Goal: Task Accomplishment & Management: Manage account settings

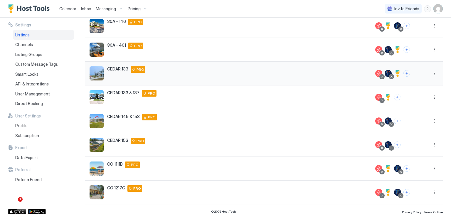
scroll to position [117, 0]
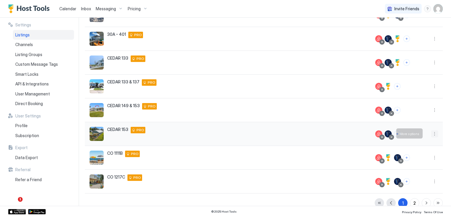
click at [431, 135] on button "More options" at bounding box center [434, 133] width 7 height 7
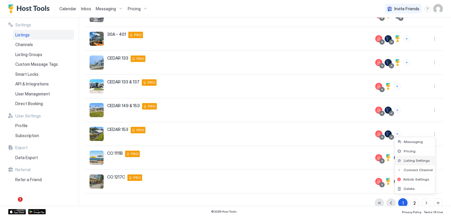
click at [413, 158] on span "Listing Settings" at bounding box center [417, 160] width 26 height 4
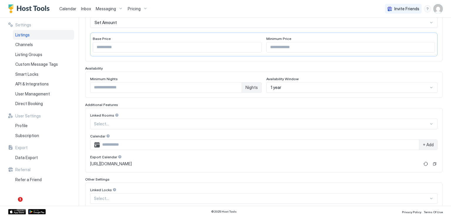
scroll to position [117, 0]
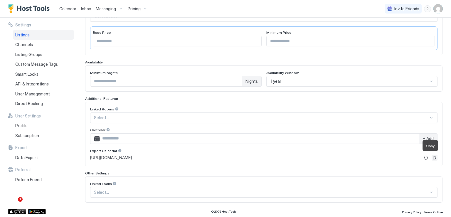
click at [432, 158] on button "Copy" at bounding box center [435, 158] width 6 height 6
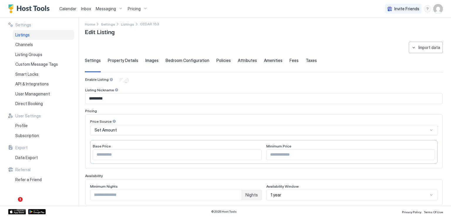
scroll to position [0, 0]
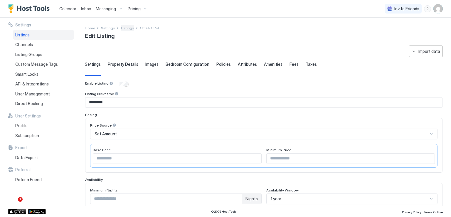
click at [123, 27] on span "Listings" at bounding box center [127, 28] width 13 height 4
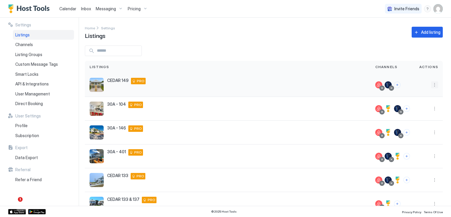
click at [431, 85] on button "More options" at bounding box center [434, 84] width 7 height 7
click at [421, 110] on span "Listing Settings" at bounding box center [417, 112] width 26 height 4
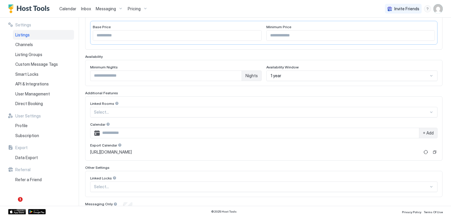
scroll to position [116, 0]
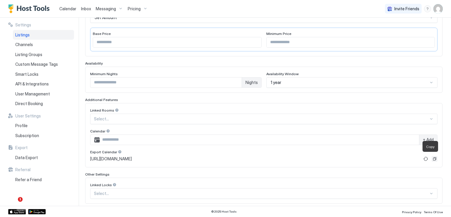
click at [432, 157] on button "Copy" at bounding box center [435, 159] width 6 height 6
click at [70, 11] on link "Calendar" at bounding box center [67, 9] width 17 height 6
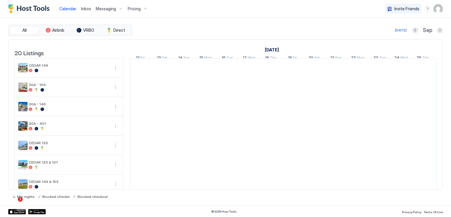
scroll to position [0, 326]
click at [114, 71] on button "More options" at bounding box center [115, 67] width 7 height 7
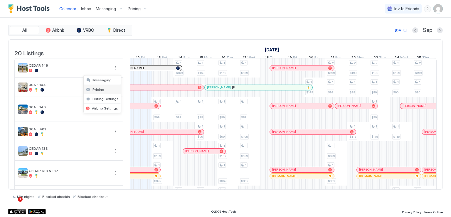
click at [100, 88] on span "Pricing" at bounding box center [99, 89] width 12 height 4
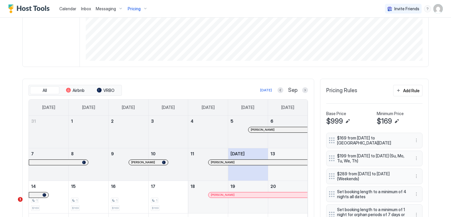
scroll to position [117, 0]
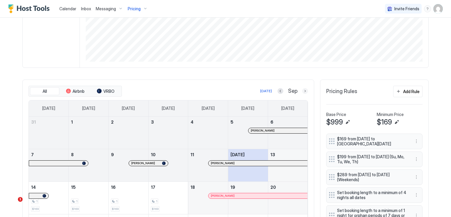
click at [305, 92] on button "Next month" at bounding box center [305, 91] width 6 height 6
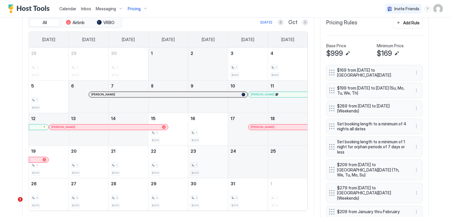
scroll to position [176, 0]
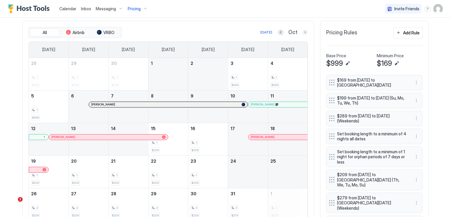
drag, startPoint x: 303, startPoint y: 32, endPoint x: 304, endPoint y: 60, distance: 27.6
click at [303, 32] on button "Next month" at bounding box center [305, 32] width 6 height 6
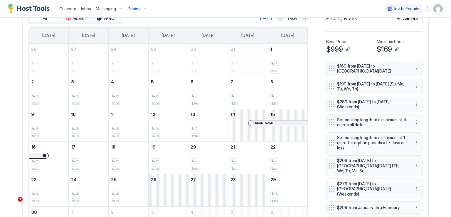
scroll to position [147, 0]
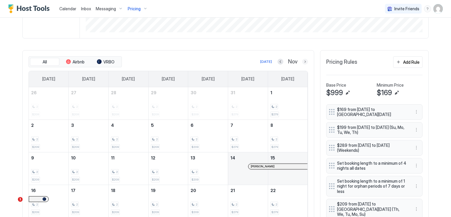
click at [303, 59] on button "Next month" at bounding box center [305, 62] width 6 height 6
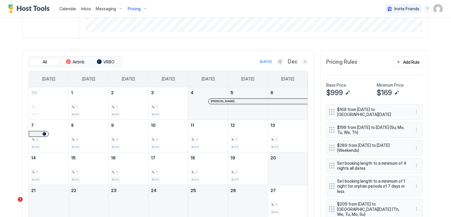
click at [302, 60] on button "Next month" at bounding box center [305, 62] width 6 height 6
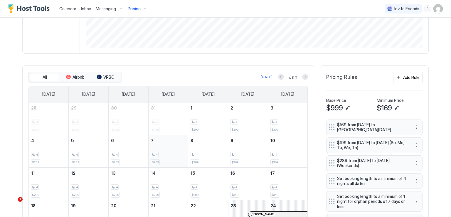
scroll to position [117, 0]
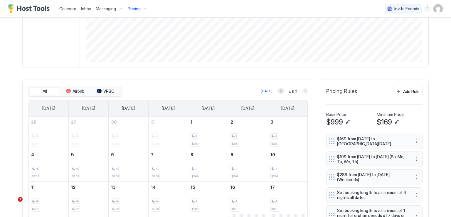
click at [304, 91] on button "Next month" at bounding box center [305, 91] width 6 height 6
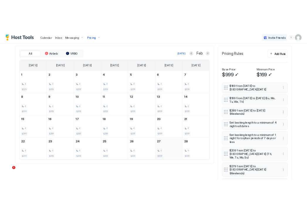
scroll to position [147, 0]
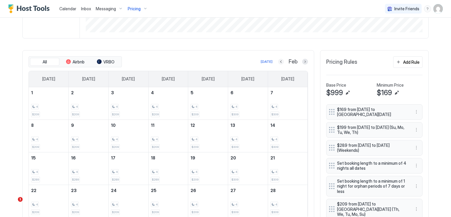
click at [281, 62] on button "Previous month" at bounding box center [281, 62] width 6 height 6
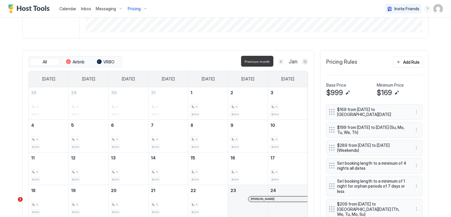
click at [280, 63] on button "Previous month" at bounding box center [281, 62] width 6 height 6
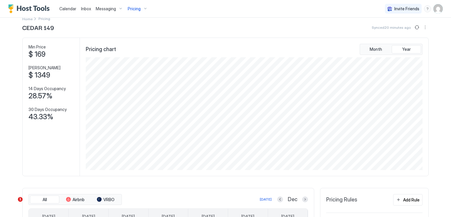
scroll to position [0, 0]
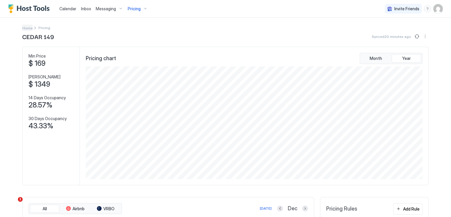
click at [26, 30] on link "Home" at bounding box center [27, 28] width 10 height 6
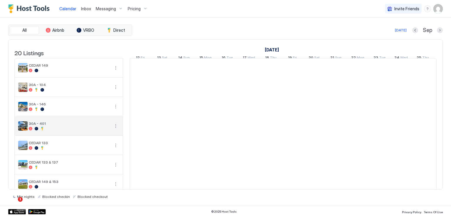
scroll to position [29, 0]
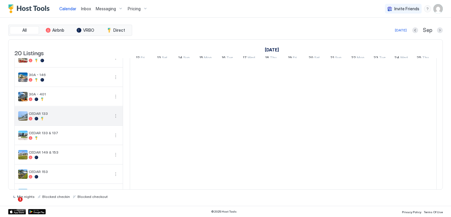
click at [116, 120] on div "CEDAR 133" at bounding box center [69, 116] width 108 height 19
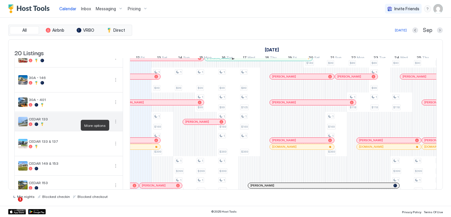
click at [114, 125] on button "More options" at bounding box center [115, 121] width 7 height 7
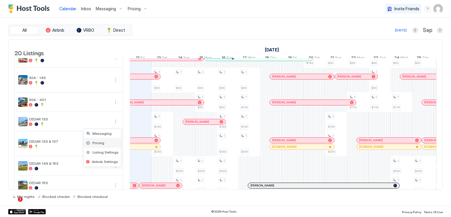
click at [101, 142] on span "Pricing" at bounding box center [99, 143] width 12 height 4
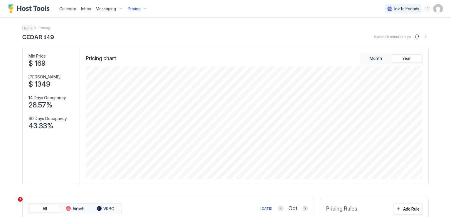
click at [25, 27] on span "Home" at bounding box center [27, 28] width 10 height 4
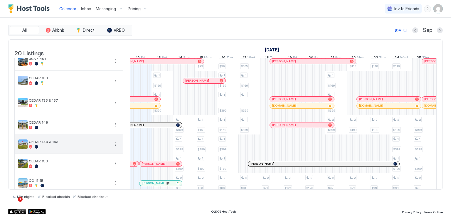
scroll to position [88, 0]
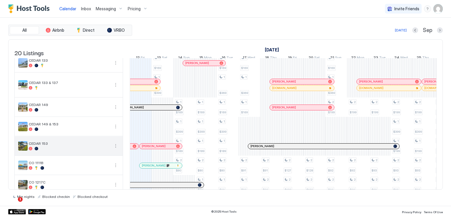
click at [114, 149] on button "More options" at bounding box center [115, 145] width 7 height 7
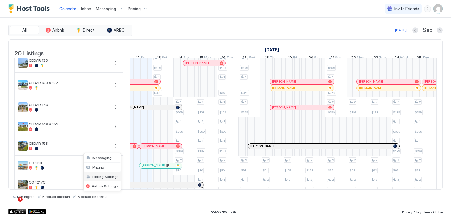
click at [110, 174] on span "Listing Settings" at bounding box center [106, 176] width 26 height 4
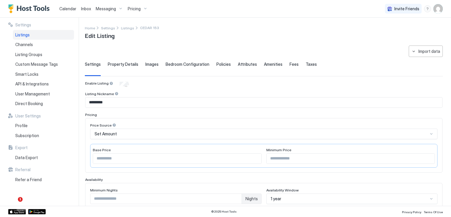
click at [60, 8] on span "Calendar" at bounding box center [67, 8] width 17 height 5
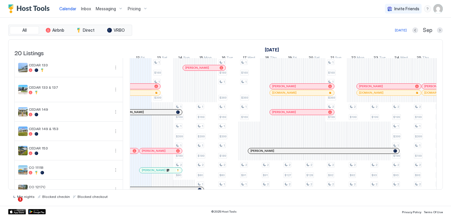
scroll to position [88, 0]
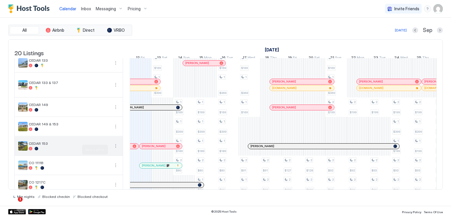
click at [114, 149] on button "More options" at bounding box center [115, 145] width 7 height 7
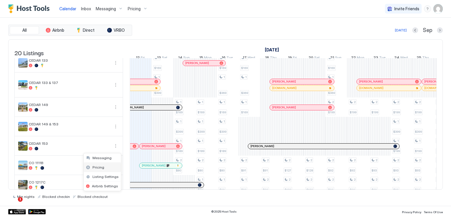
click at [106, 167] on div "Pricing" at bounding box center [102, 167] width 37 height 9
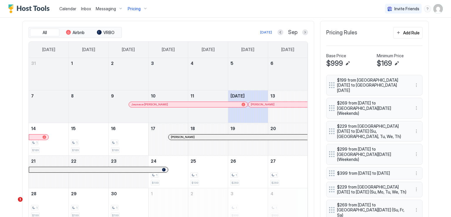
scroll to position [147, 0]
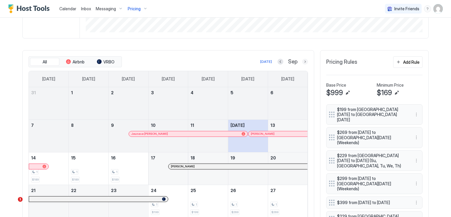
click at [302, 62] on button "Next month" at bounding box center [305, 62] width 6 height 6
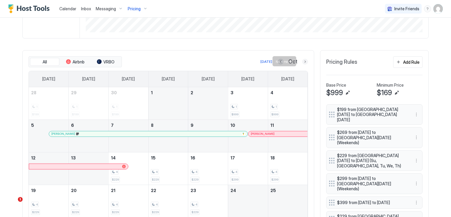
drag, startPoint x: 304, startPoint y: 61, endPoint x: 307, endPoint y: 91, distance: 30.8
click at [304, 61] on button "Next month" at bounding box center [305, 62] width 6 height 6
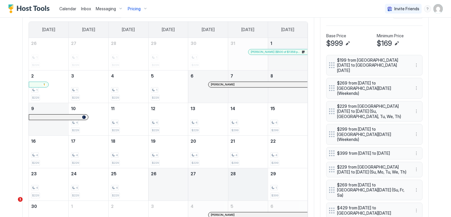
scroll to position [206, 0]
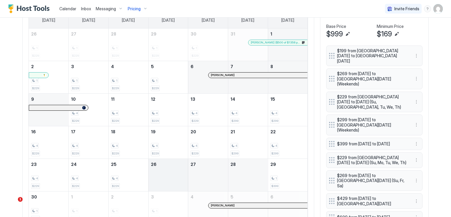
click at [171, 176] on div "November 26, 2025" at bounding box center [169, 175] width 40 height 32
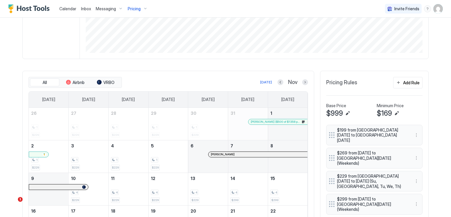
scroll to position [117, 0]
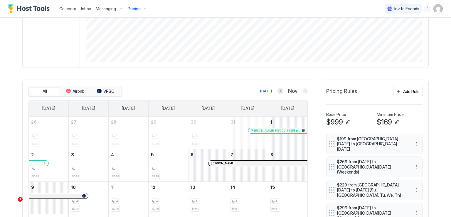
click at [304, 92] on button "Next month" at bounding box center [305, 91] width 6 height 6
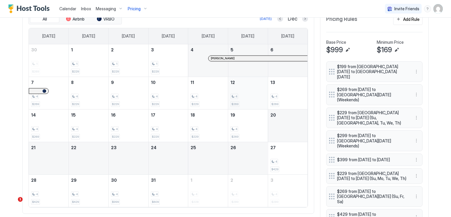
scroll to position [176, 0]
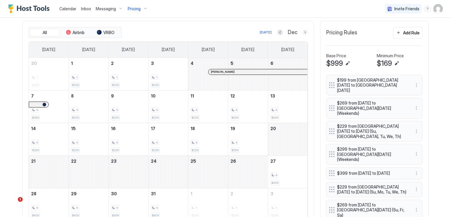
click at [302, 31] on button "Next month" at bounding box center [305, 32] width 6 height 6
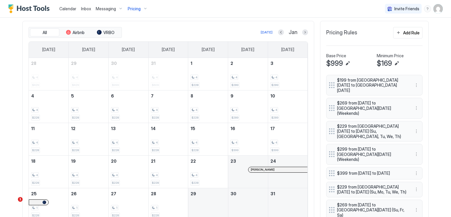
click at [302, 29] on div at bounding box center [305, 32] width 6 height 6
click at [303, 33] on button "Next month" at bounding box center [305, 32] width 6 height 6
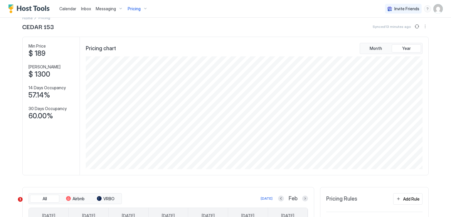
scroll to position [0, 0]
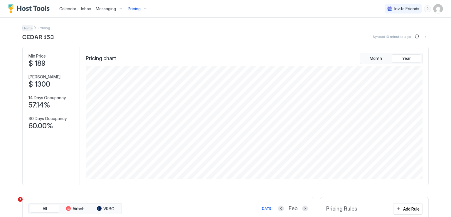
click at [25, 28] on span "Home" at bounding box center [27, 28] width 10 height 4
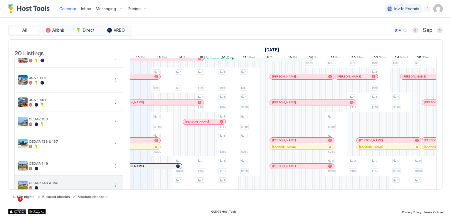
scroll to position [59, 0]
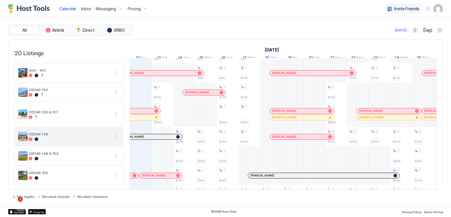
click at [52, 136] on span "CEDAR 149" at bounding box center [69, 134] width 81 height 4
click at [114, 140] on button "More options" at bounding box center [115, 136] width 7 height 7
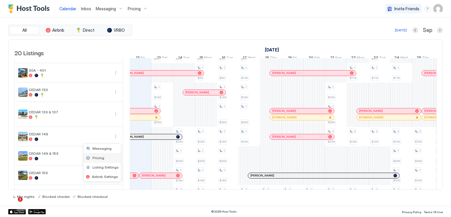
click at [100, 157] on span "Pricing" at bounding box center [99, 158] width 12 height 4
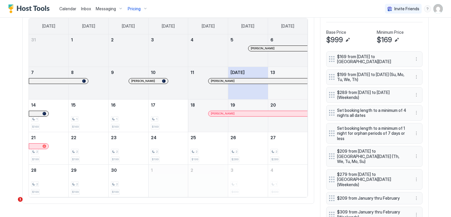
scroll to position [206, 0]
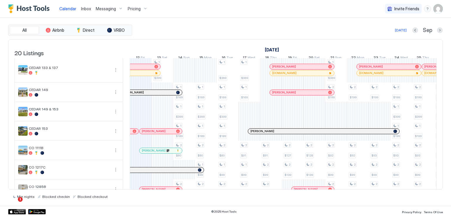
scroll to position [117, 0]
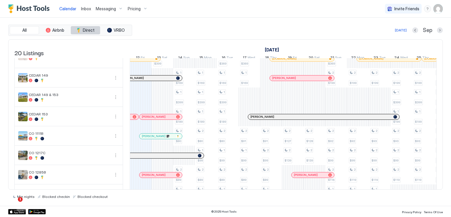
click at [87, 31] on span "Direct" at bounding box center [89, 30] width 12 height 5
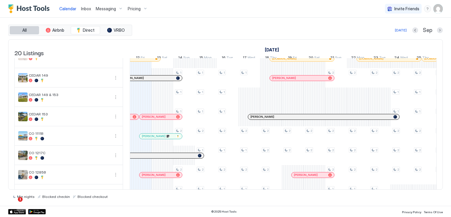
click at [26, 31] on span "All" at bounding box center [24, 30] width 4 height 5
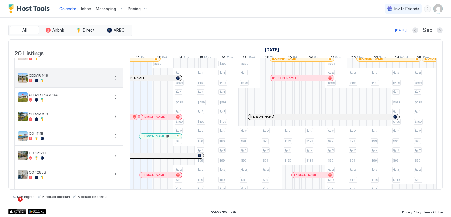
click at [114, 81] on button "More options" at bounding box center [115, 77] width 7 height 7
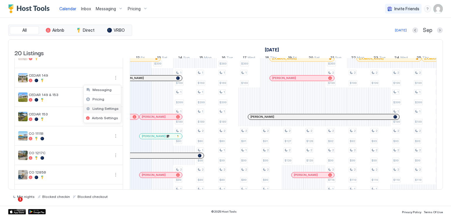
click at [105, 109] on span "Listing Settings" at bounding box center [106, 108] width 26 height 4
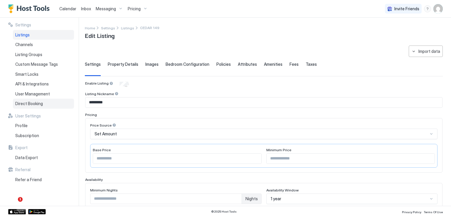
click at [33, 105] on span "Direct Booking" at bounding box center [29, 103] width 28 height 5
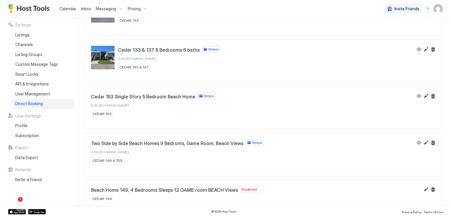
scroll to position [569, 0]
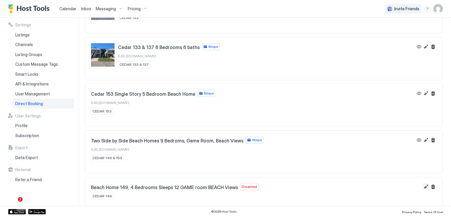
click at [423, 183] on button "Edit" at bounding box center [426, 186] width 7 height 7
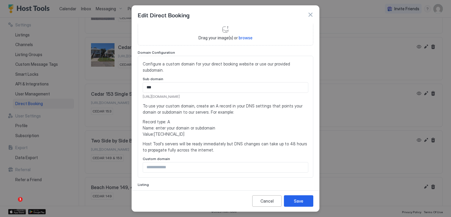
scroll to position [0, 0]
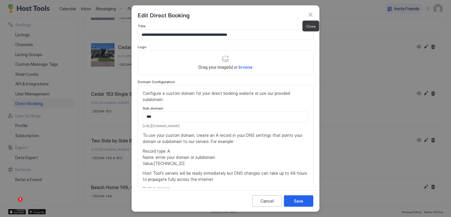
click at [310, 16] on button "button" at bounding box center [310, 15] width 6 height 6
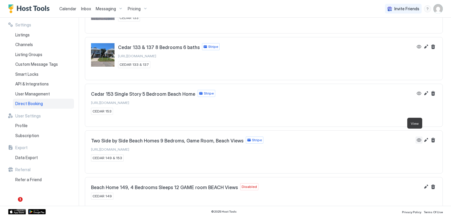
click at [416, 137] on button "View" at bounding box center [419, 140] width 7 height 7
